Goal: Task Accomplishment & Management: Use online tool/utility

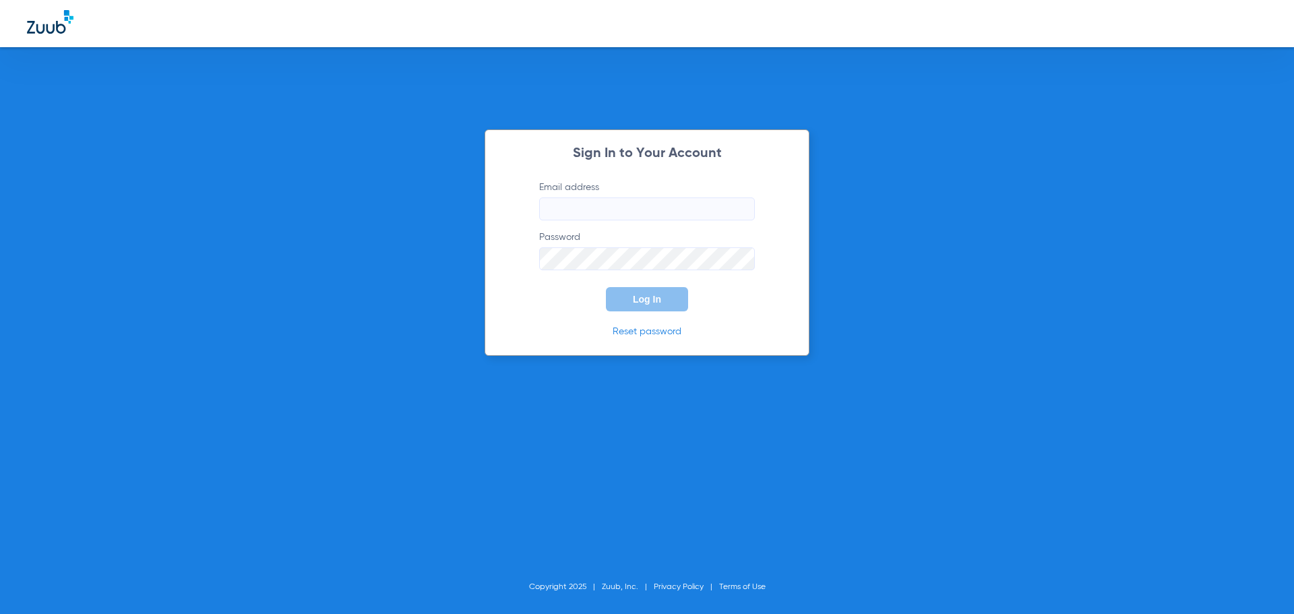
click at [645, 206] on input "Email address" at bounding box center [647, 208] width 216 height 23
type input "[PERSON_NAME][EMAIL_ADDRESS][DOMAIN_NAME]"
click at [522, 268] on form "Email address [PERSON_NAME][EMAIL_ADDRESS][DOMAIN_NAME] Password Log In" at bounding box center [647, 246] width 256 height 131
click at [606, 287] on button "Log In" at bounding box center [647, 299] width 82 height 24
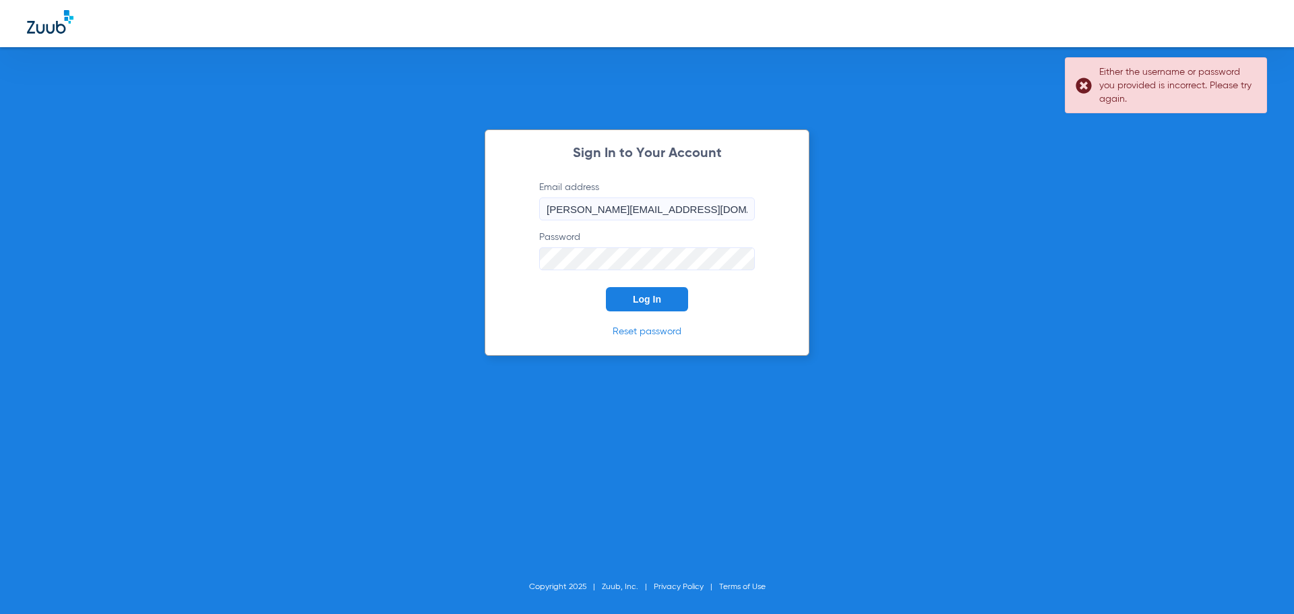
click at [449, 246] on div "Sign In to Your Account Email address [PERSON_NAME][EMAIL_ADDRESS][DOMAIN_NAME]…" at bounding box center [647, 307] width 1294 height 614
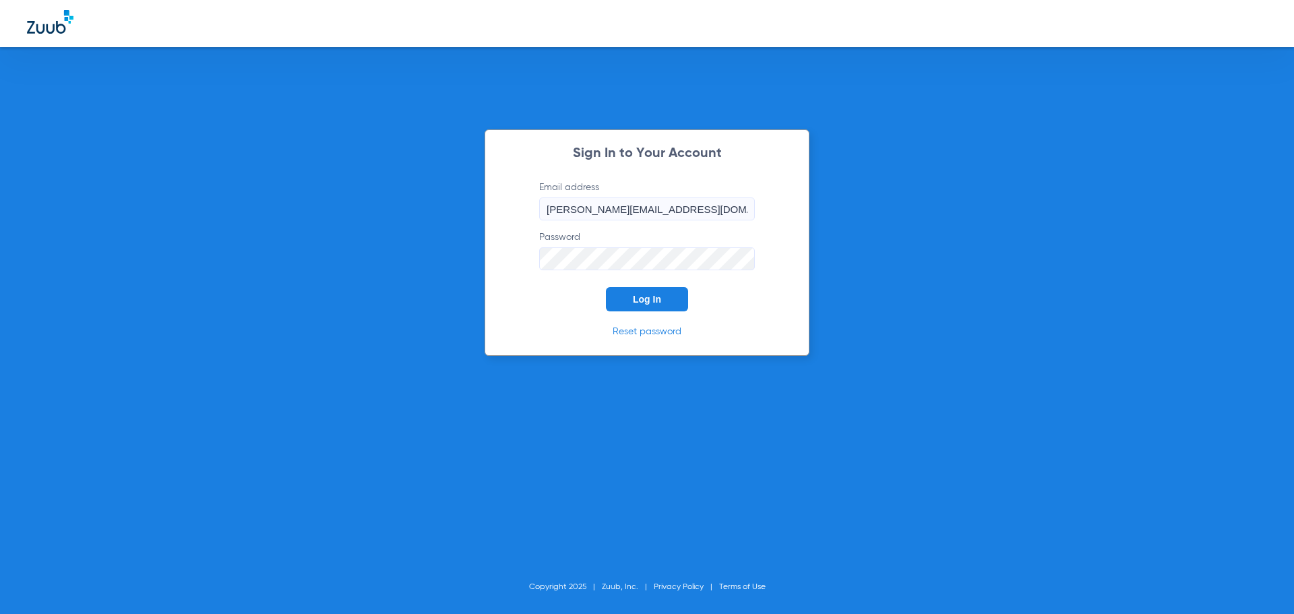
click at [606, 287] on button "Log In" at bounding box center [647, 299] width 82 height 24
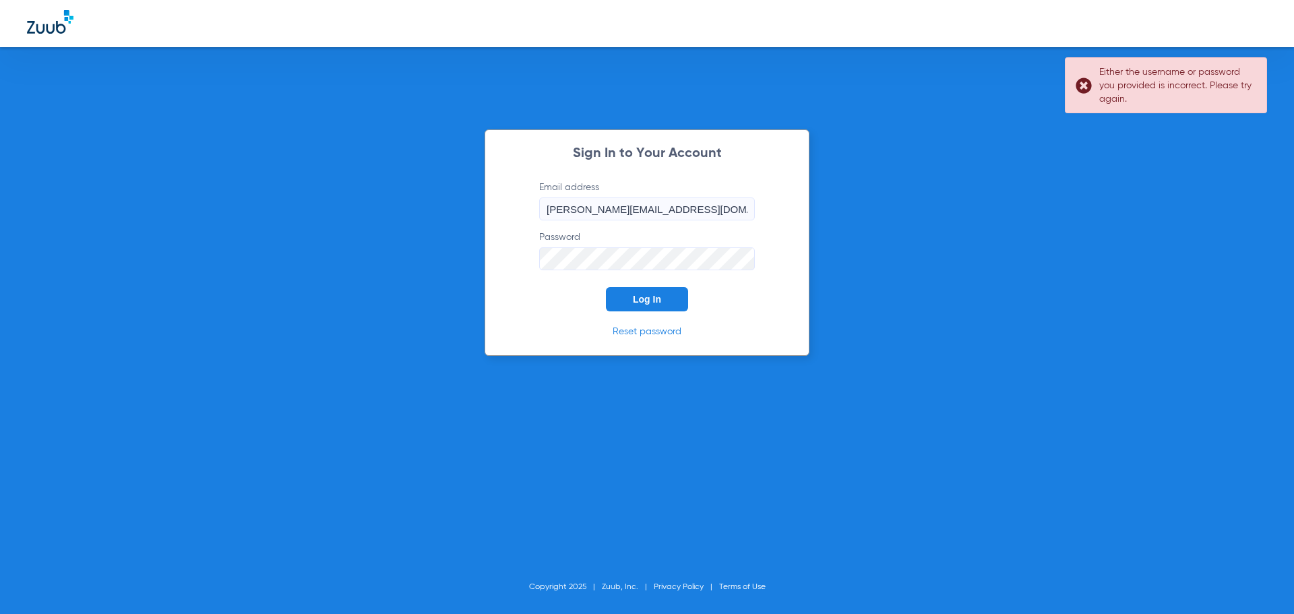
click at [388, 259] on div "Sign In to Your Account Email address [PERSON_NAME][EMAIL_ADDRESS][DOMAIN_NAME]…" at bounding box center [647, 307] width 1294 height 614
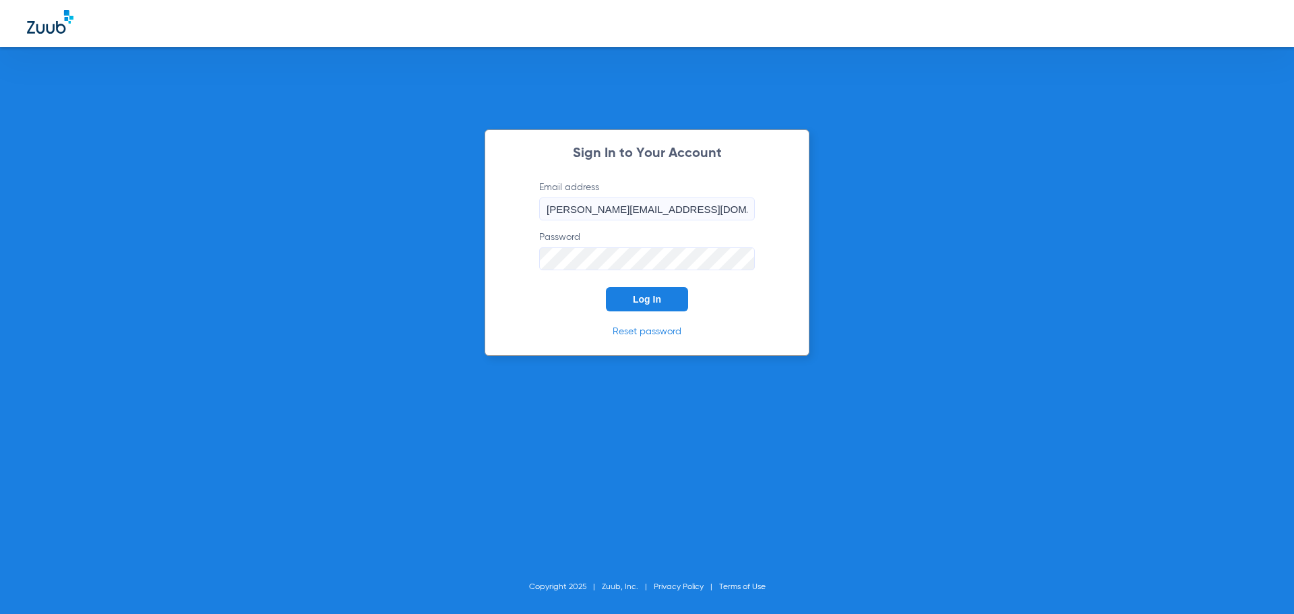
click at [606, 287] on button "Log In" at bounding box center [647, 299] width 82 height 24
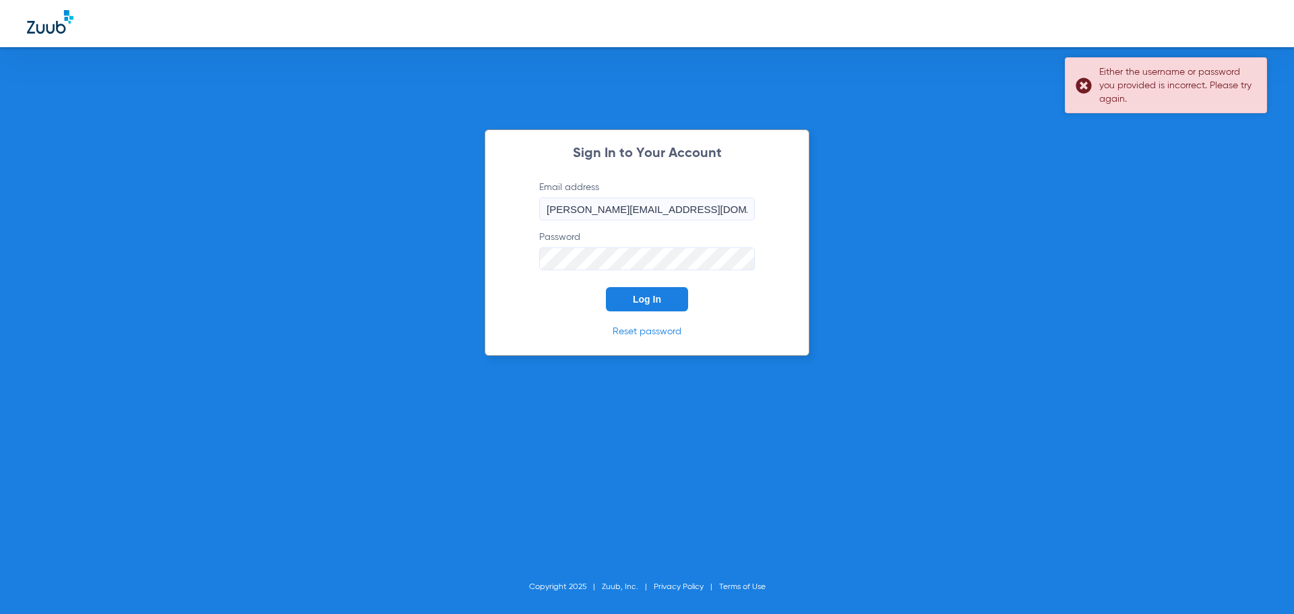
click at [1078, 77] on div "Either the username or password you provided is incorrect. Please try again." at bounding box center [1166, 85] width 202 height 56
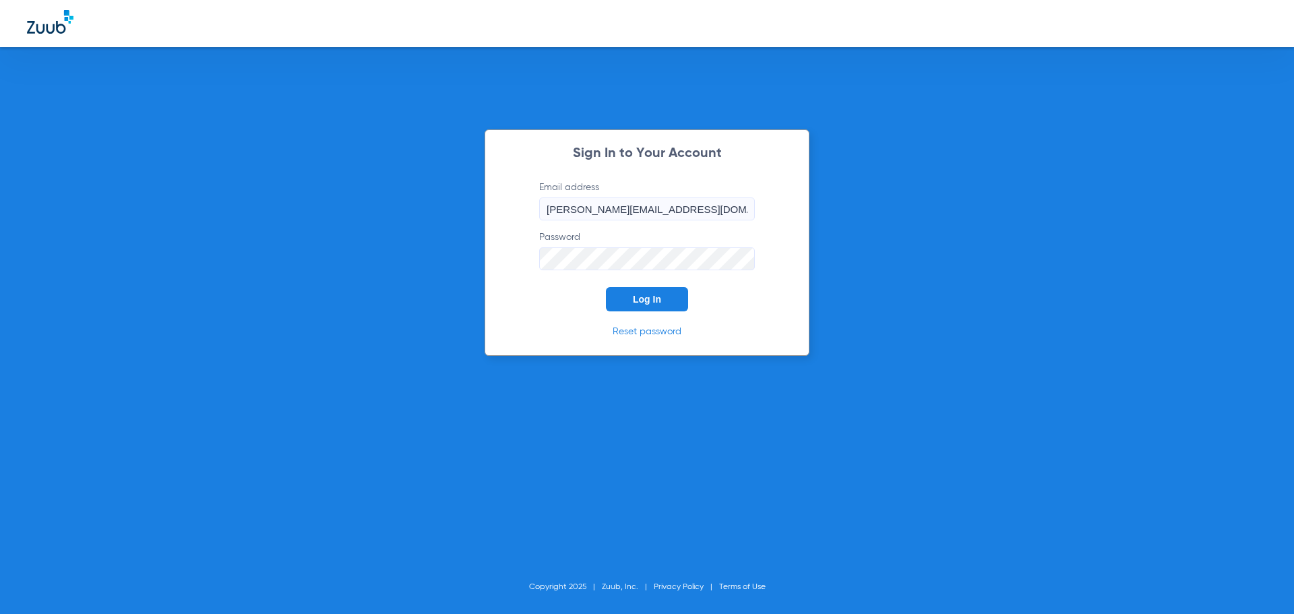
click at [641, 208] on input "[PERSON_NAME][EMAIL_ADDRESS][DOMAIN_NAME]" at bounding box center [647, 208] width 216 height 23
type input "[PERSON_NAME][EMAIL_ADDRESS][DOMAIN_NAME]"
click at [651, 300] on span "Log In" at bounding box center [647, 299] width 28 height 11
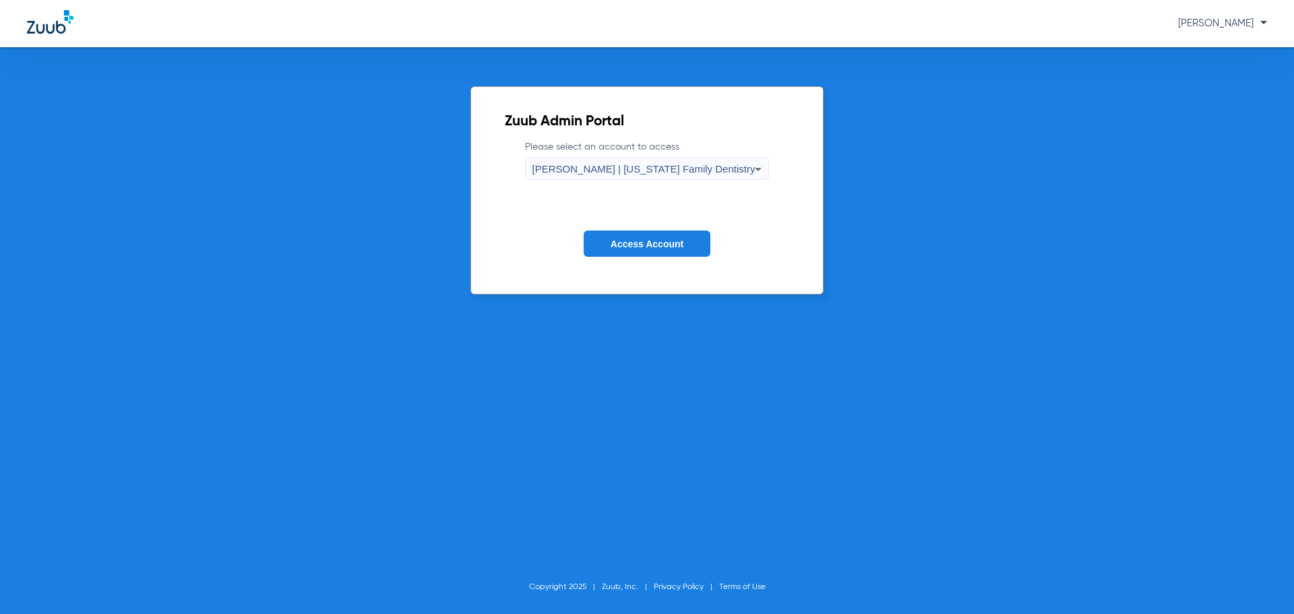
click at [647, 183] on form "Please select an account to access [PERSON_NAME] | [US_STATE] Family Dentistry …" at bounding box center [647, 208] width 285 height 137
click at [647, 173] on span "[PERSON_NAME] | [US_STATE] Family Dentistry" at bounding box center [643, 168] width 223 height 11
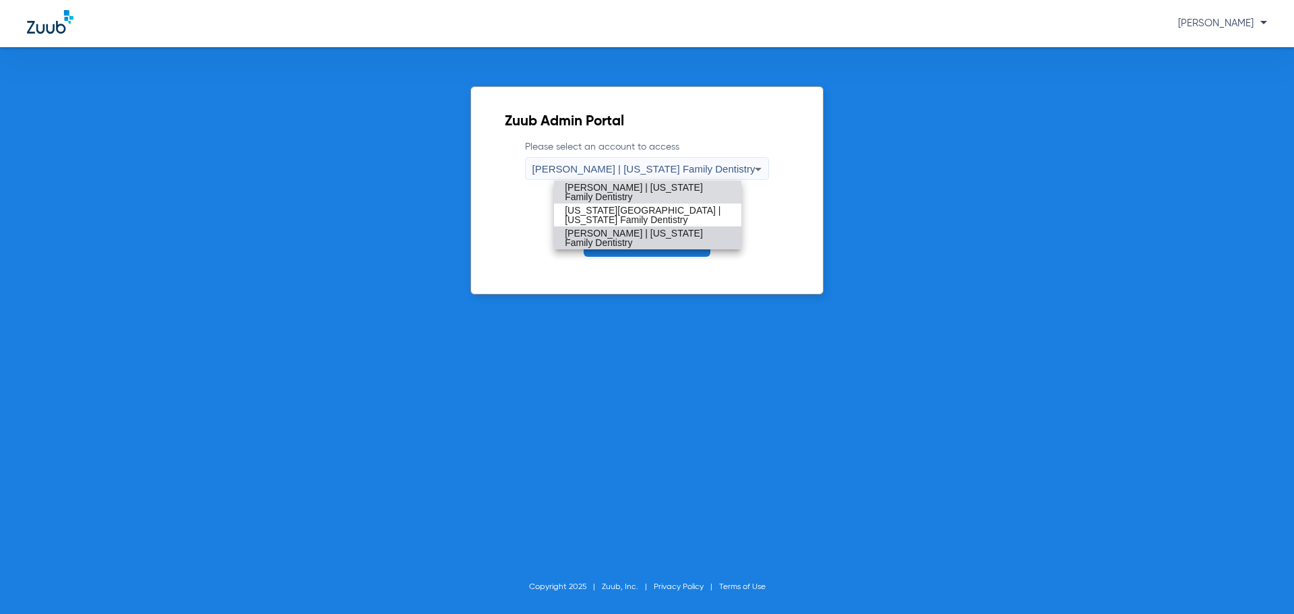
click at [632, 234] on span "[PERSON_NAME] | [US_STATE] Family Dentistry" at bounding box center [648, 237] width 166 height 19
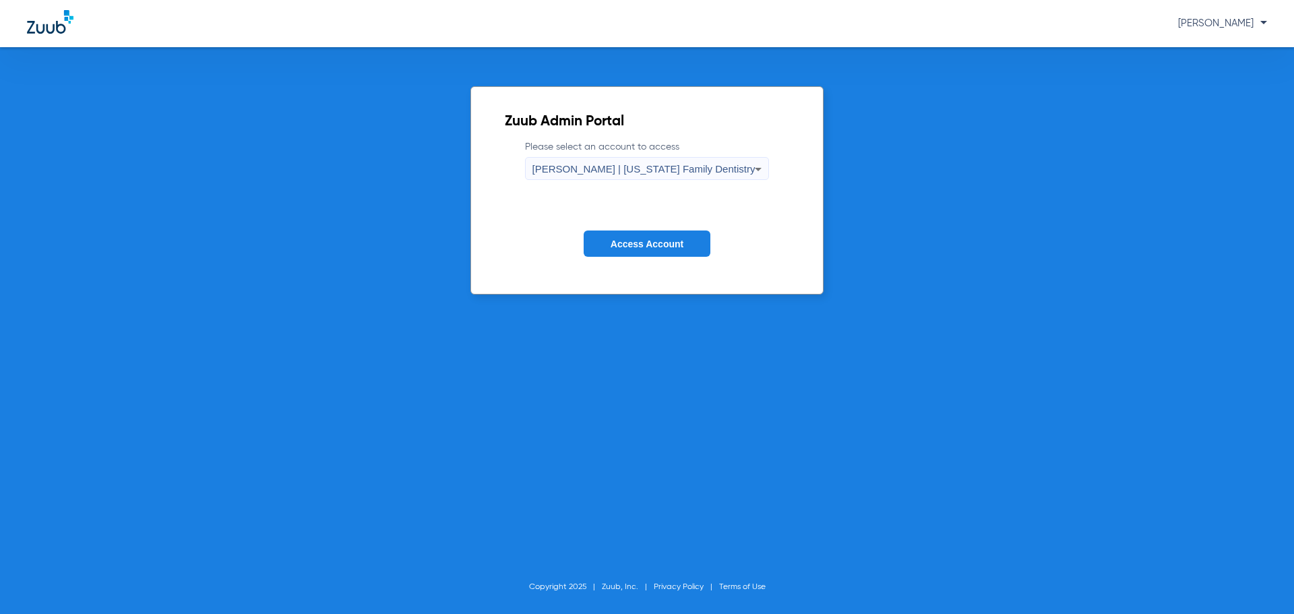
click at [634, 248] on span "Access Account" at bounding box center [647, 244] width 73 height 11
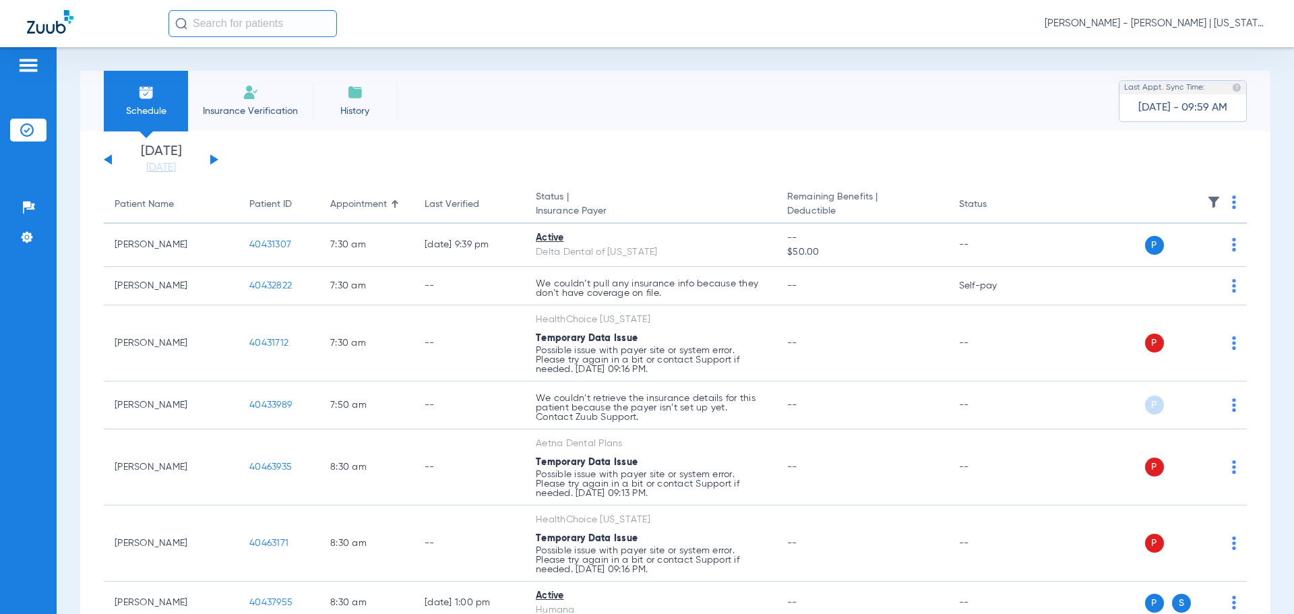
drag, startPoint x: 214, startPoint y: 158, endPoint x: 232, endPoint y: 197, distance: 43.1
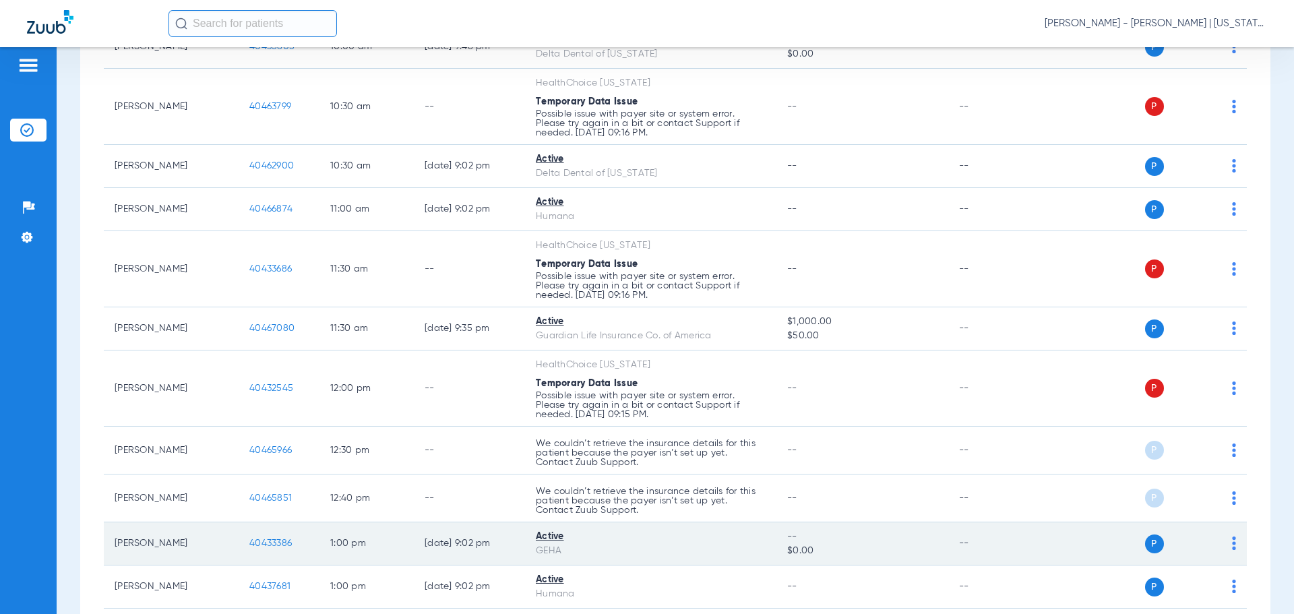
scroll to position [819, 0]
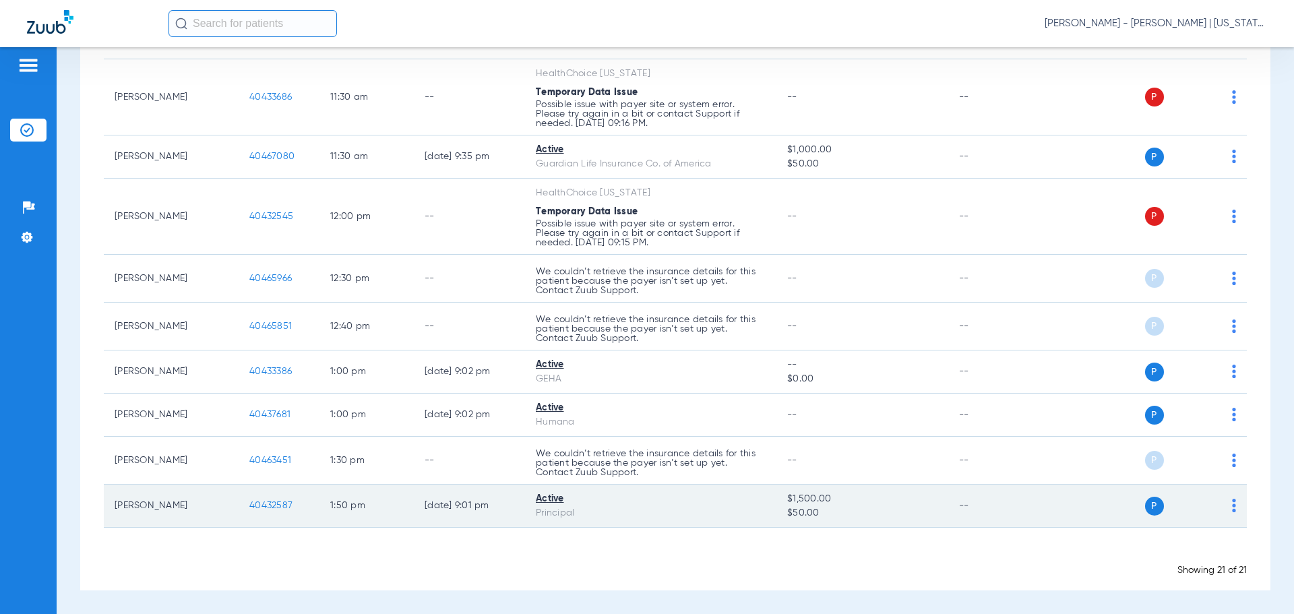
click at [259, 499] on td "40432587" at bounding box center [279, 506] width 81 height 43
click at [262, 504] on span "40432587" at bounding box center [270, 505] width 43 height 9
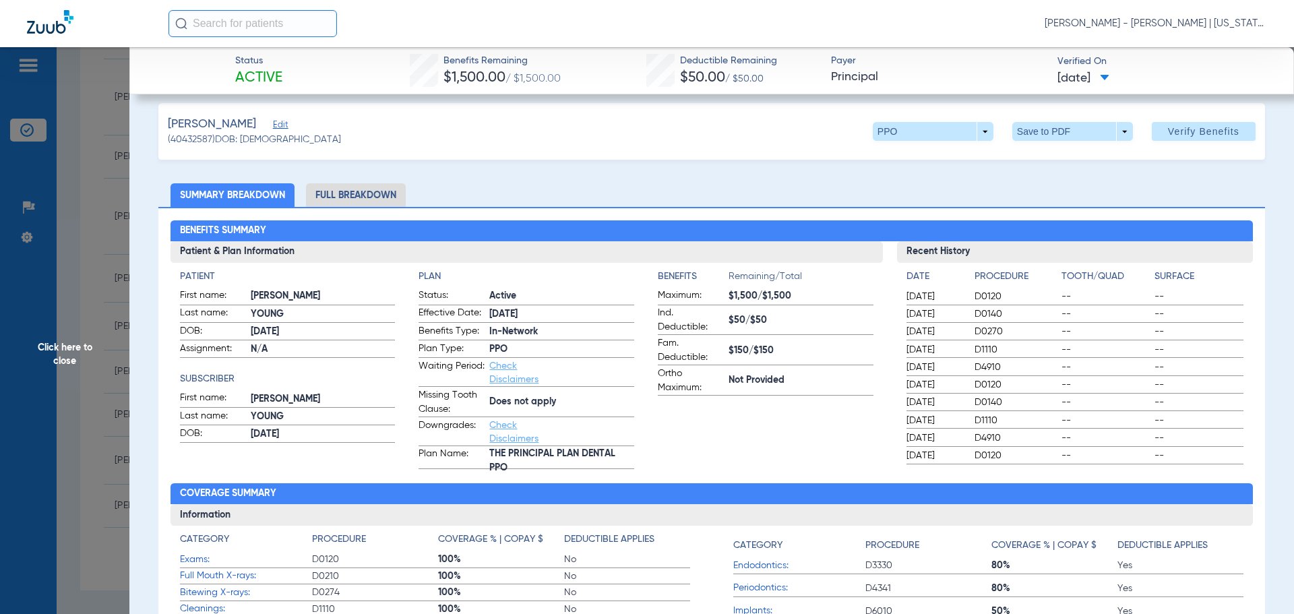
scroll to position [0, 0]
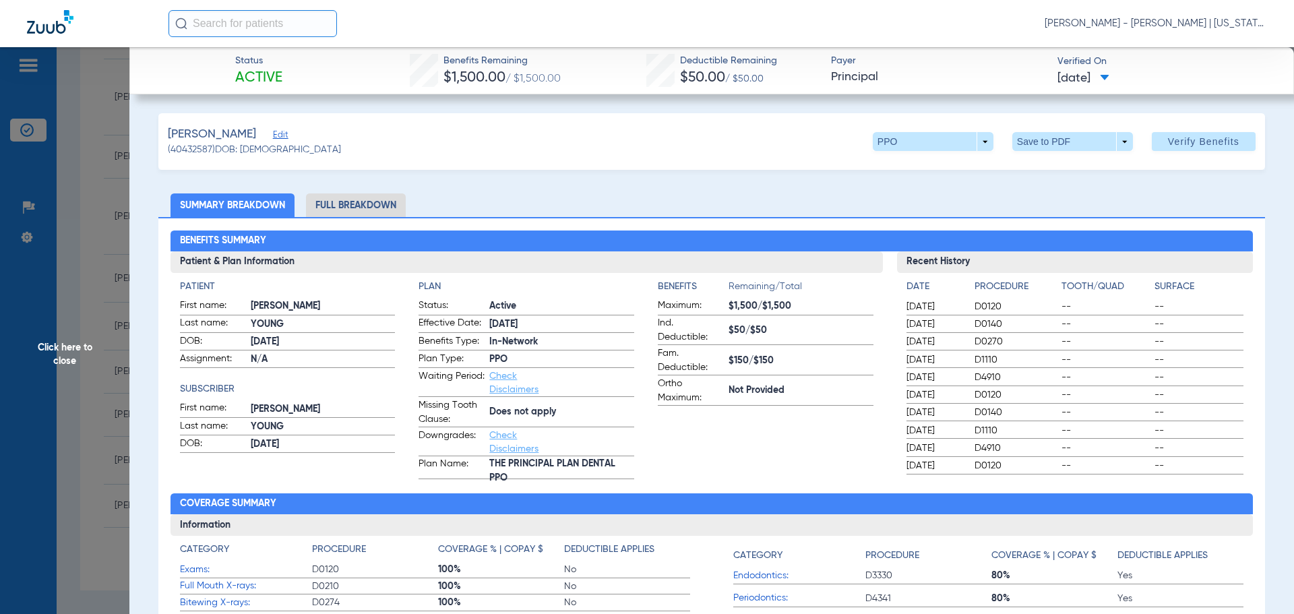
click at [92, 111] on span "Click here to close" at bounding box center [64, 354] width 129 height 614
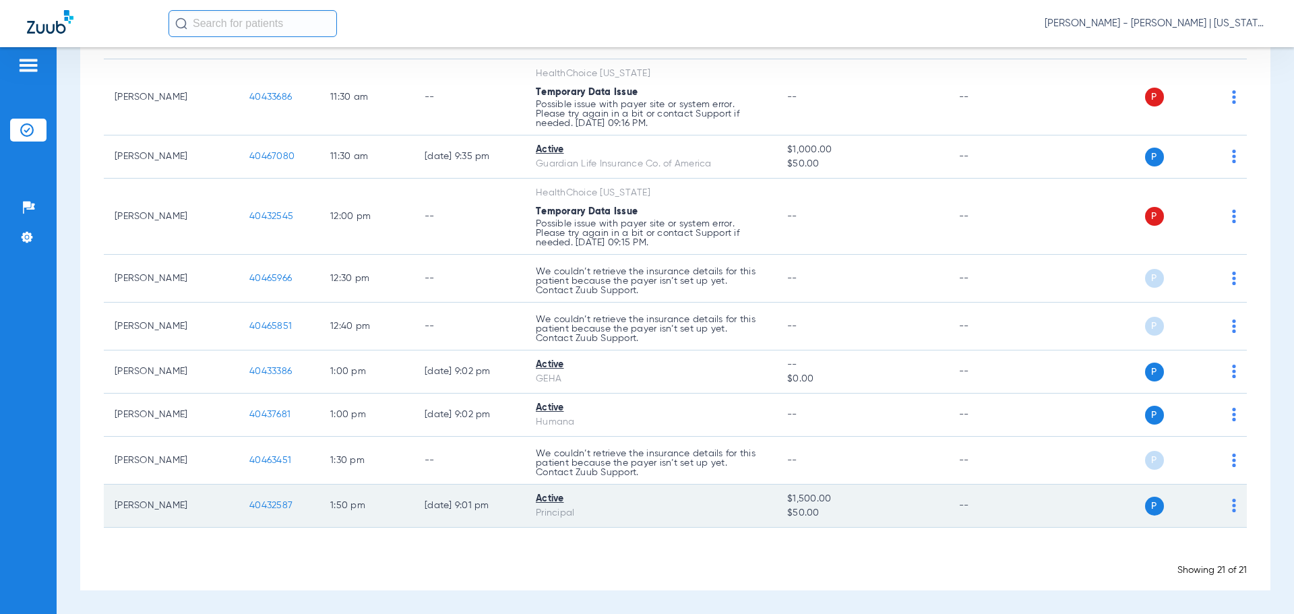
click at [266, 505] on span "40432587" at bounding box center [270, 505] width 43 height 9
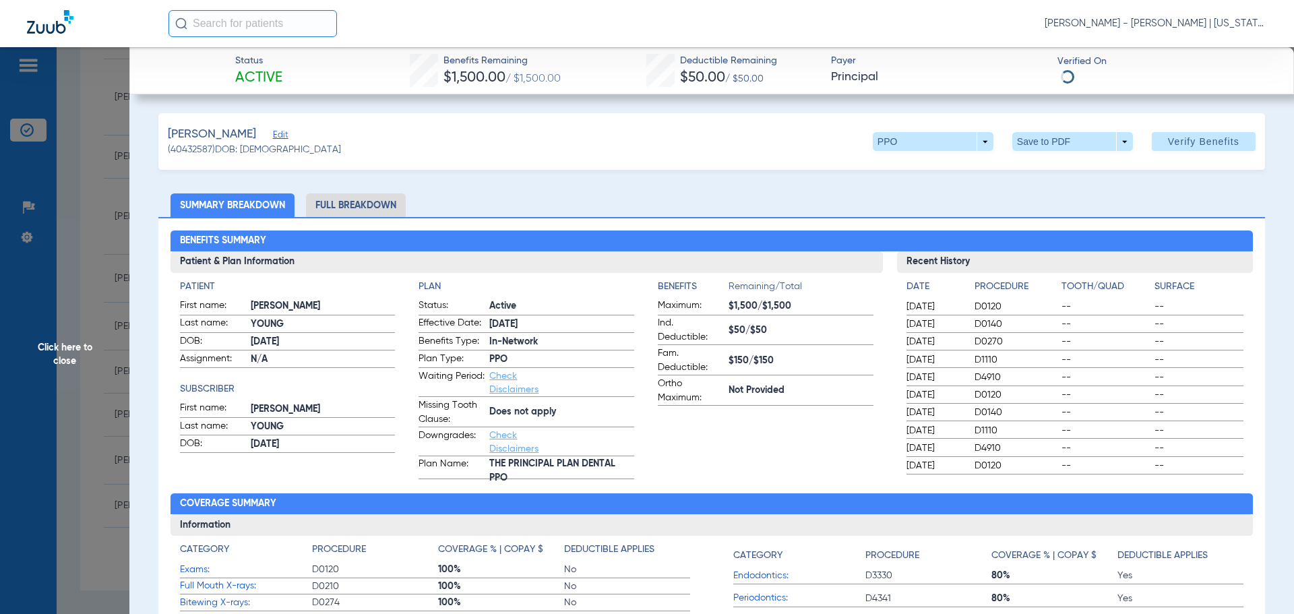
click at [372, 207] on li "Full Breakdown" at bounding box center [356, 205] width 100 height 24
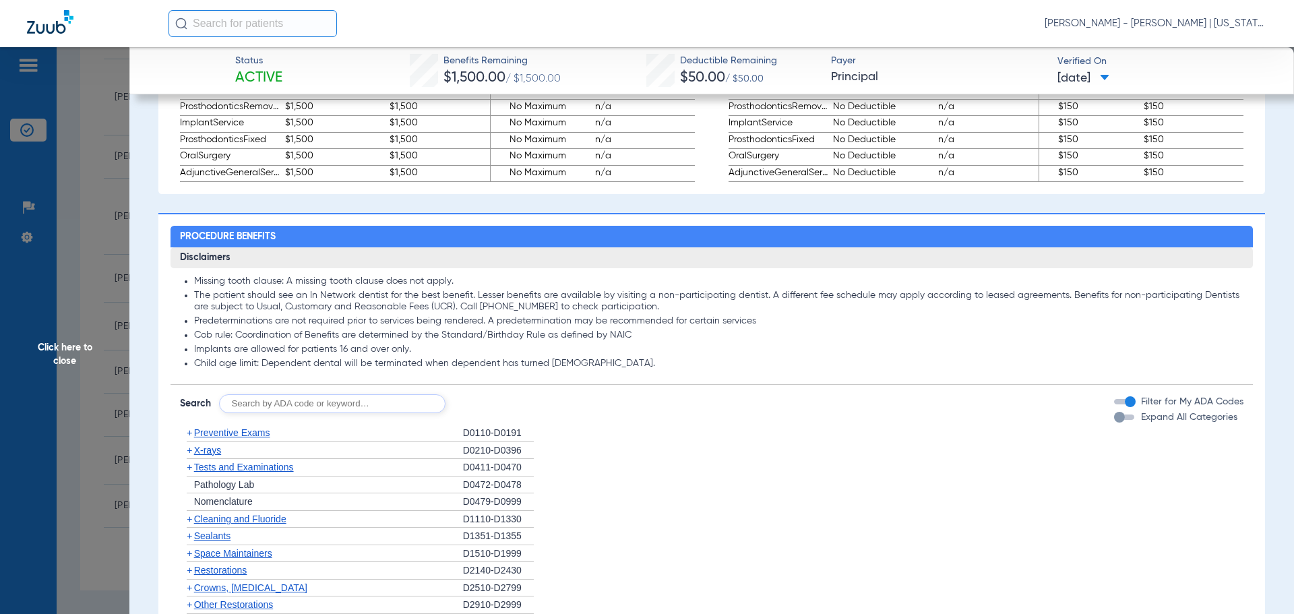
scroll to position [1146, 0]
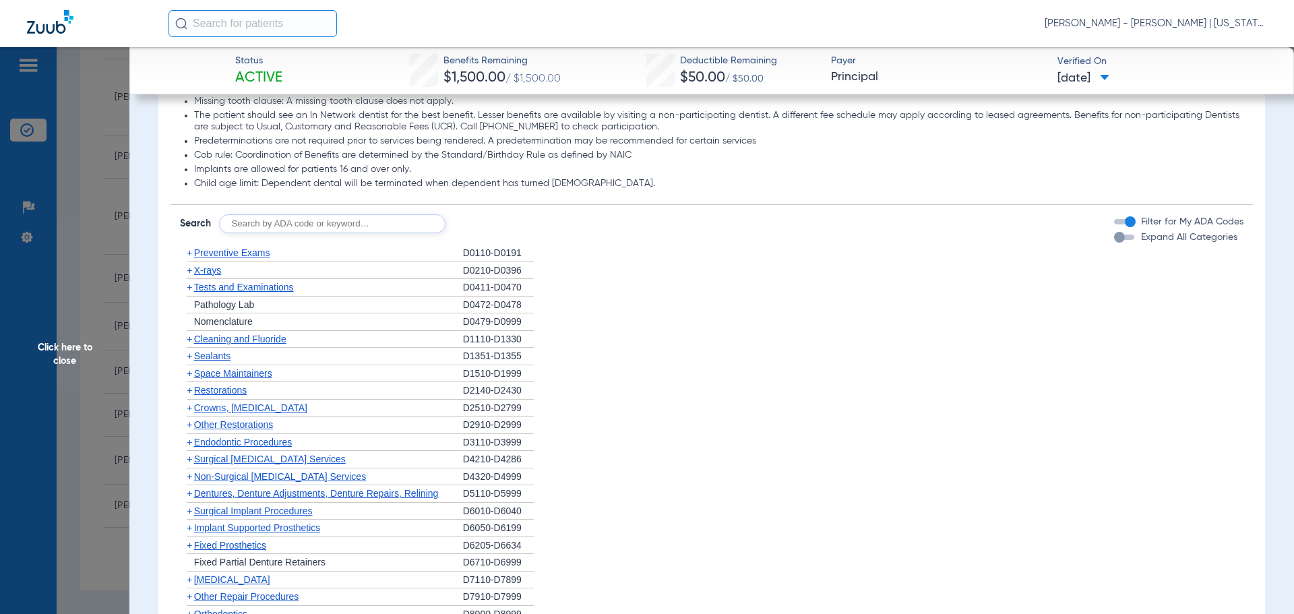
click at [191, 253] on span "+" at bounding box center [189, 252] width 5 height 11
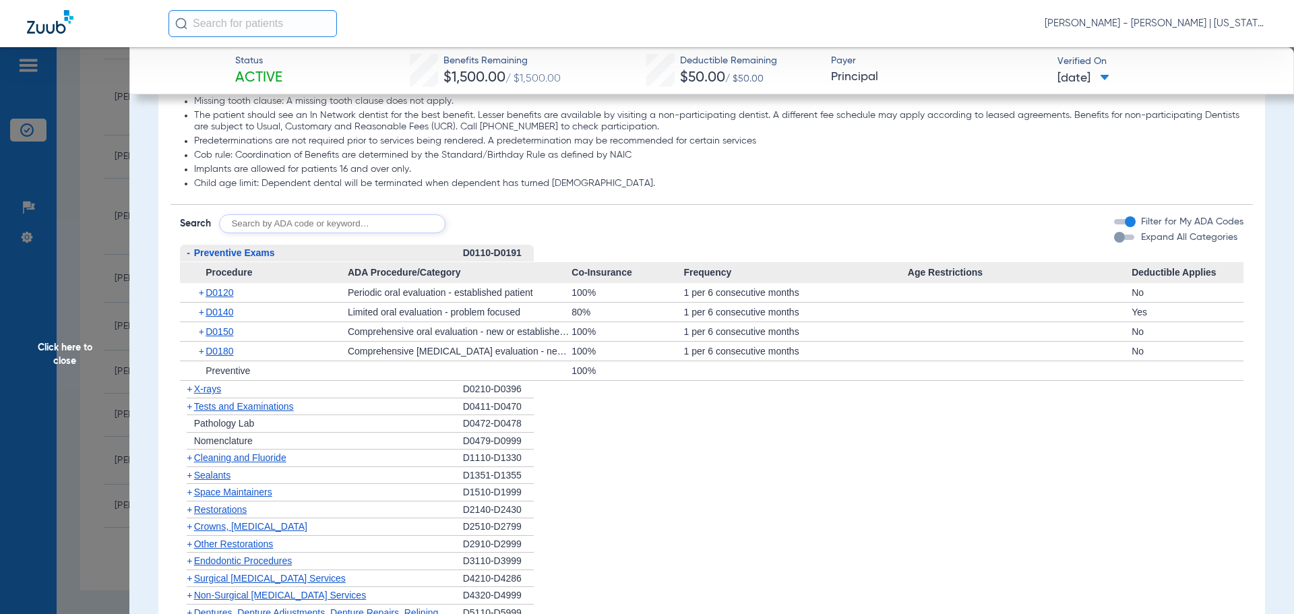
click at [189, 389] on span "+" at bounding box center [189, 388] width 5 height 11
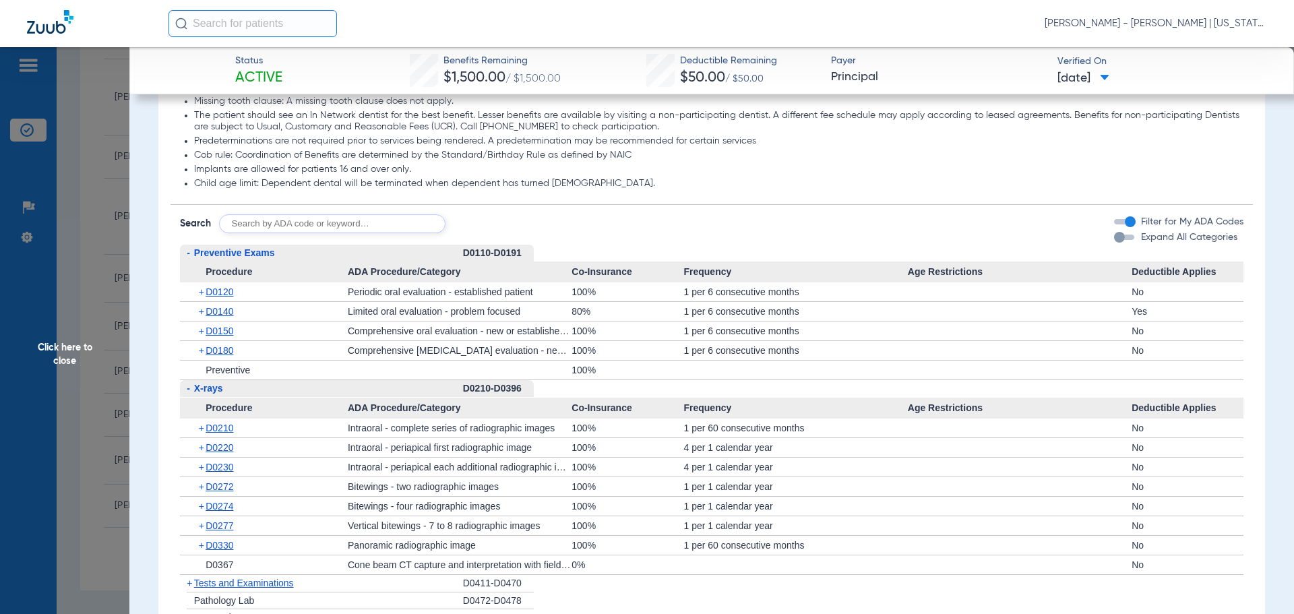
click at [61, 349] on span "Click here to close" at bounding box center [64, 354] width 129 height 614
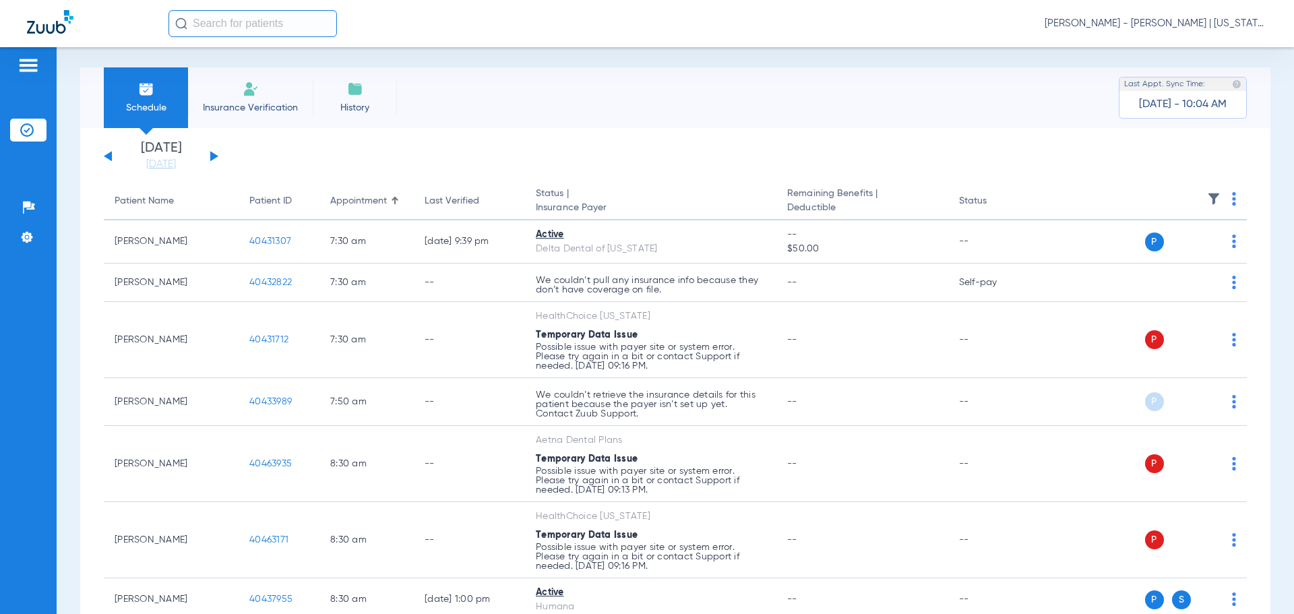
scroll to position [0, 0]
